Goal: Navigation & Orientation: Find specific page/section

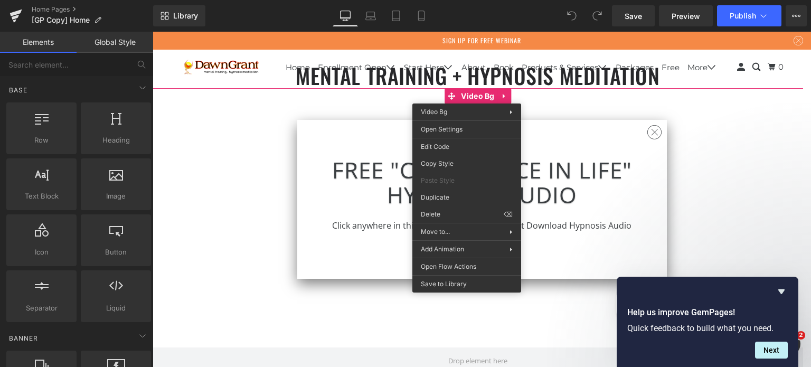
scroll to position [5, 5]
